Goal: Transaction & Acquisition: Obtain resource

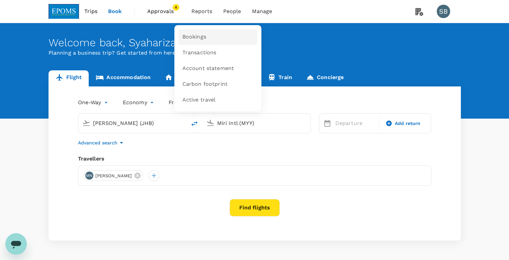
click at [206, 36] on link "Bookings" at bounding box center [217, 37] width 79 height 16
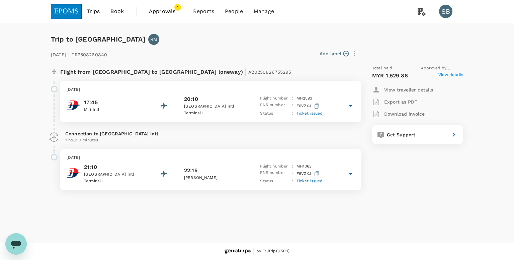
click at [443, 73] on span "View details" at bounding box center [450, 76] width 25 height 8
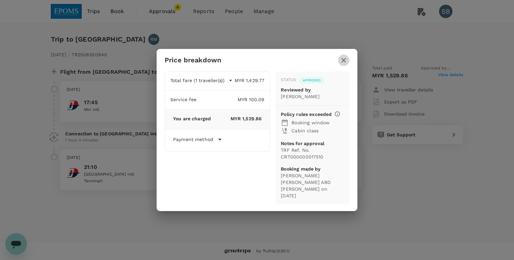
click at [346, 59] on icon "button" at bounding box center [344, 60] width 8 height 8
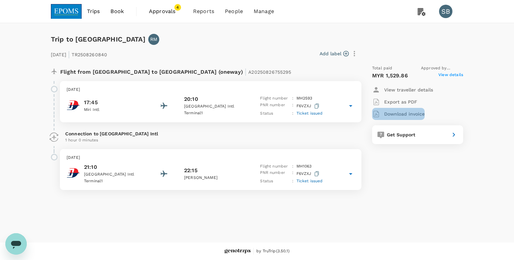
click at [411, 113] on p "Download invoice" at bounding box center [404, 113] width 40 height 7
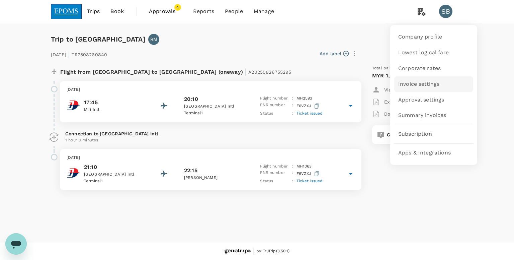
click at [425, 82] on span "Invoice settings" at bounding box center [418, 84] width 41 height 8
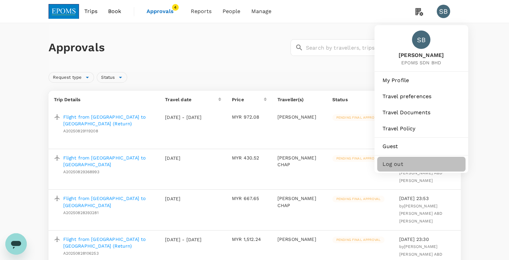
click at [407, 164] on span "Log out" at bounding box center [421, 164] width 78 height 8
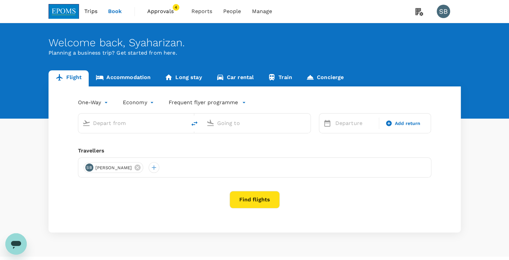
type input "[PERSON_NAME] (JHB)"
type input "Miri Intl (MYY)"
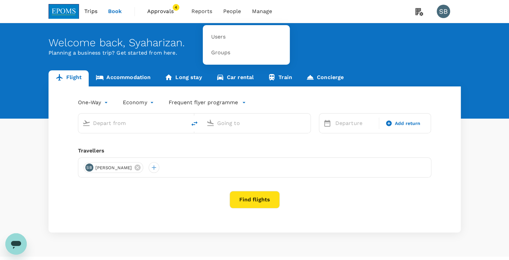
type input "[PERSON_NAME] (JHB)"
type input "Miri Intl (MYY)"
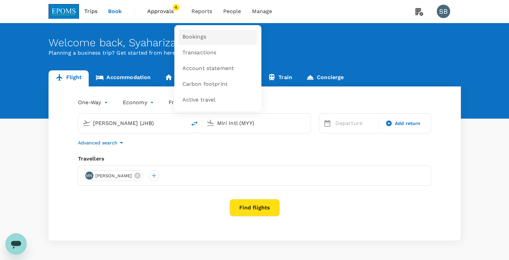
click at [197, 33] on span "Bookings" at bounding box center [194, 37] width 24 height 8
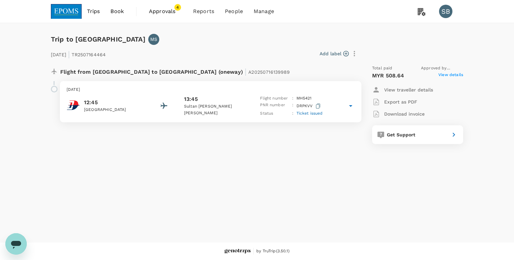
click at [452, 76] on span "View details" at bounding box center [450, 76] width 25 height 8
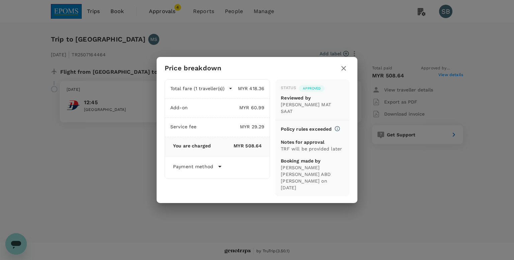
click at [222, 170] on icon at bounding box center [220, 166] width 8 height 8
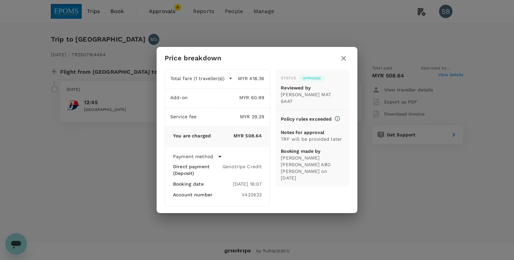
click at [216, 155] on icon at bounding box center [220, 156] width 8 height 8
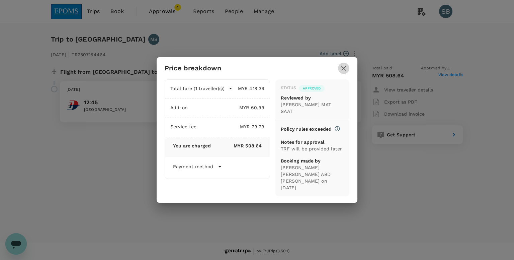
click at [341, 72] on icon "button" at bounding box center [344, 68] width 8 height 8
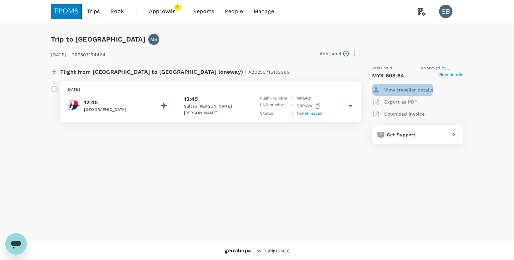
click at [396, 91] on p "View traveller details" at bounding box center [408, 89] width 49 height 7
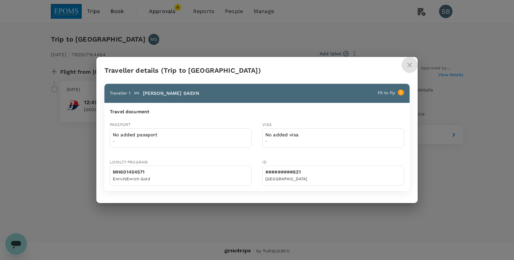
click at [411, 66] on icon "close" at bounding box center [410, 65] width 8 height 8
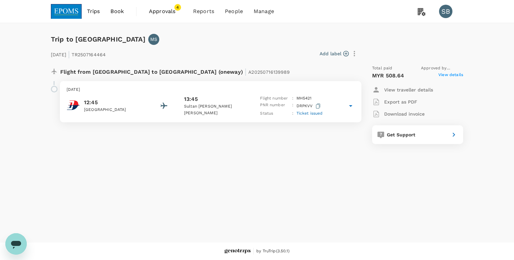
click at [410, 113] on p "Download invoice" at bounding box center [404, 113] width 40 height 7
